Goal: Check status: Check status

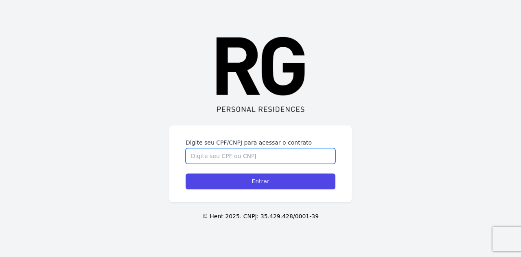
click at [265, 154] on input "Digite seu CPF/CNPJ para acessar o contrato" at bounding box center [261, 155] width 150 height 15
type input "05710451622"
click at [186, 174] on input "Entrar" at bounding box center [261, 182] width 150 height 16
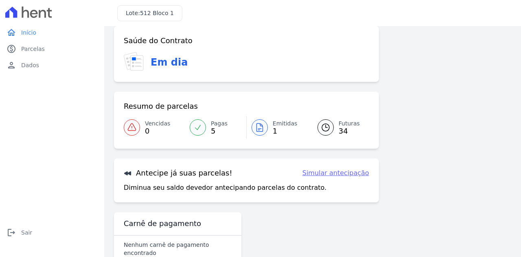
scroll to position [54, 0]
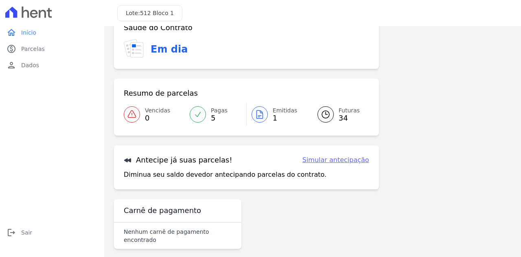
click at [264, 114] on div at bounding box center [260, 114] width 16 height 16
